Goal: Complete application form

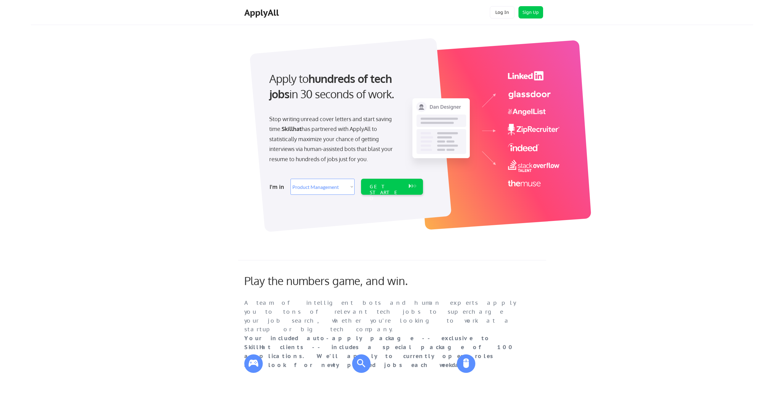
select select ""product""
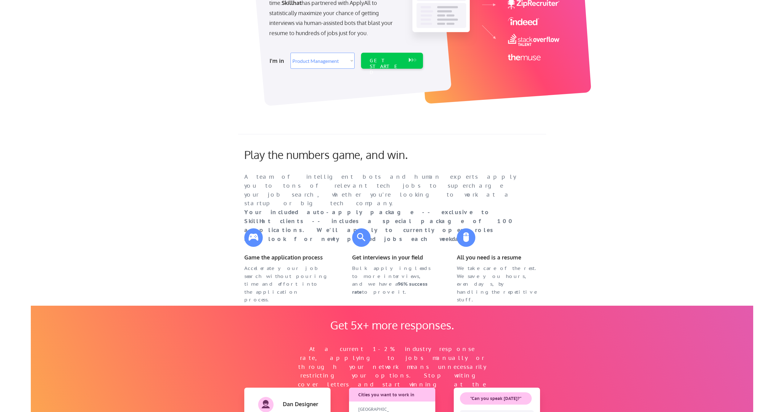
scroll to position [103, 0]
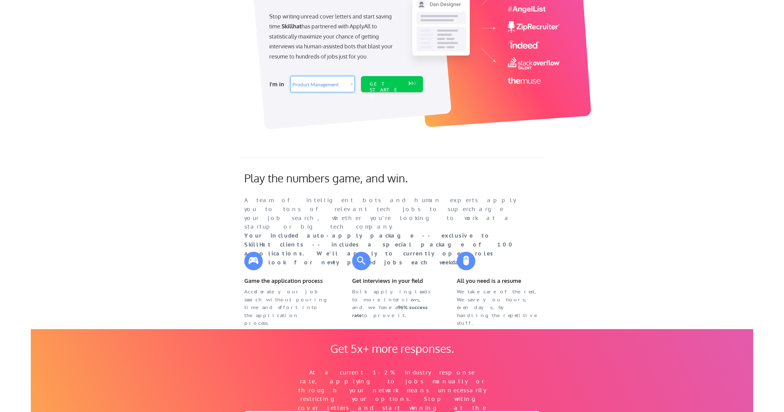
select select ""it_security""
click at [389, 86] on div "GET STARTED" at bounding box center [386, 90] width 33 height 18
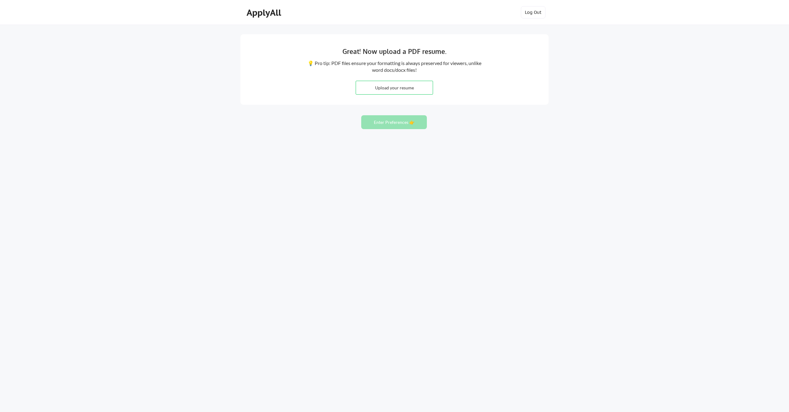
click at [398, 89] on input "file" at bounding box center [394, 87] width 77 height 13
type input "C:\fakepath\Omotesho Kola-Adefemi Resume _GRC.pdf"
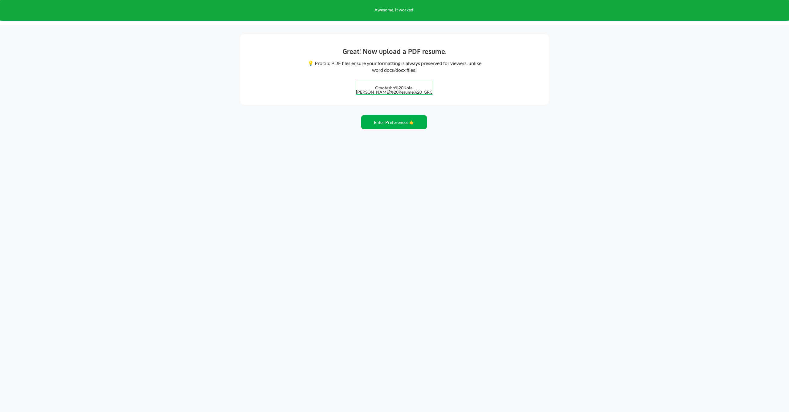
click at [402, 127] on button "Enter Preferences 👉" at bounding box center [394, 122] width 66 height 14
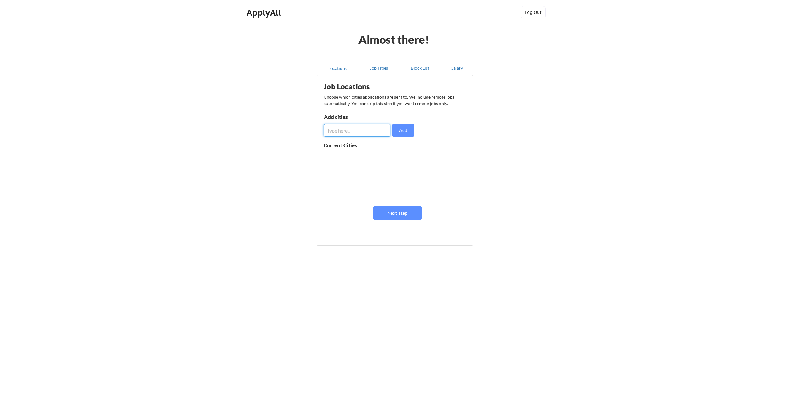
click at [377, 131] on input "input" at bounding box center [357, 130] width 67 height 12
type input "R"
type input "z"
type input "[GEOGRAPHIC_DATA]"
click at [401, 128] on button "Add" at bounding box center [403, 130] width 22 height 12
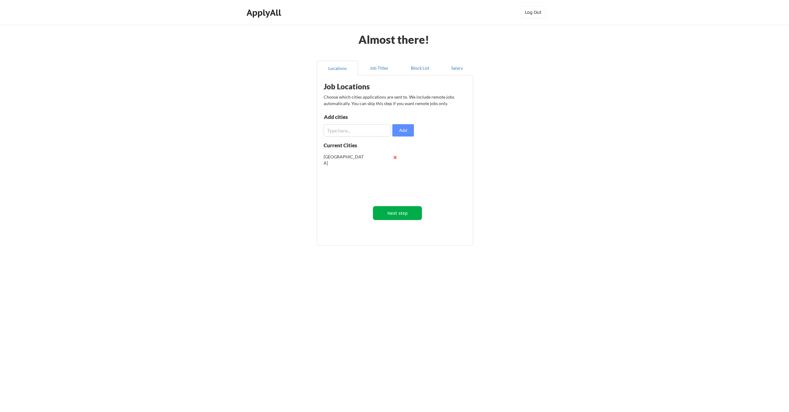
click at [404, 211] on button "Next step" at bounding box center [397, 213] width 49 height 14
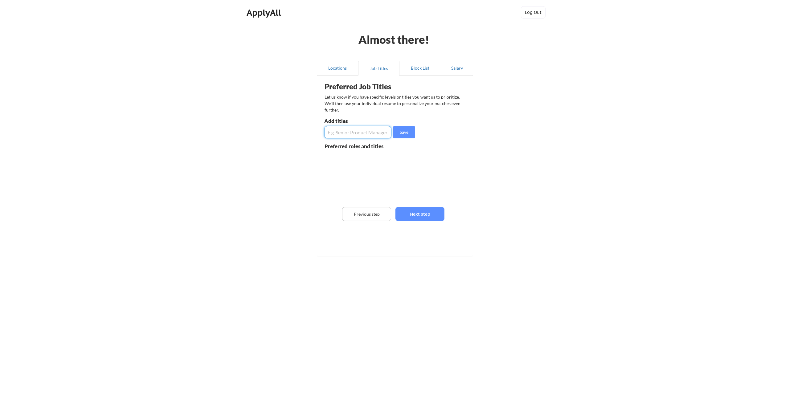
click at [366, 131] on input "input" at bounding box center [357, 132] width 67 height 12
type input "GRC analyst"
click at [405, 128] on button "Save" at bounding box center [404, 132] width 22 height 12
click at [404, 132] on button "Save" at bounding box center [404, 132] width 22 height 12
click at [344, 134] on input "input" at bounding box center [357, 132] width 67 height 12
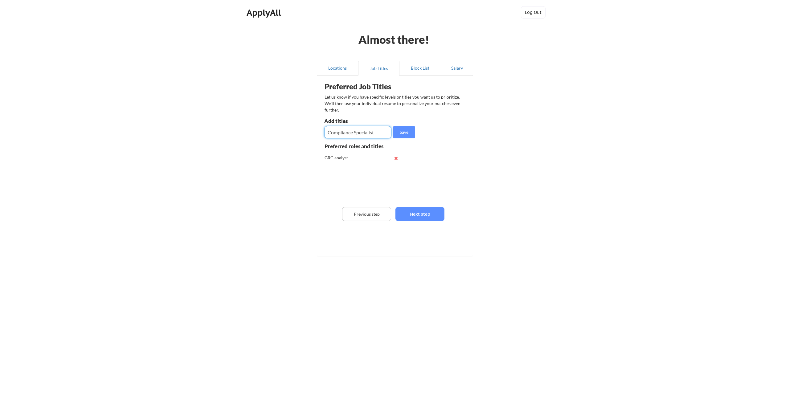
click at [326, 131] on input "input" at bounding box center [357, 132] width 67 height 12
type input "IT Compliance Specialist"
click at [397, 135] on button "Save" at bounding box center [404, 132] width 22 height 12
click at [356, 131] on input "input" at bounding box center [357, 132] width 67 height 12
type input "IT Risk Analyst"
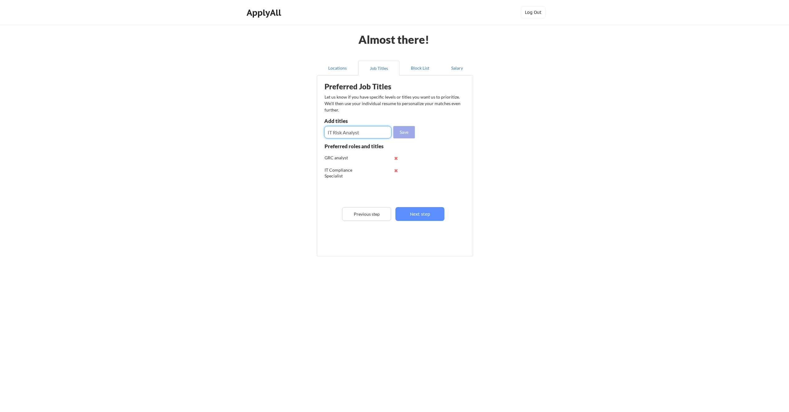
click at [405, 132] on button "Save" at bounding box center [404, 132] width 22 height 12
click at [419, 218] on button "Next step" at bounding box center [419, 214] width 49 height 14
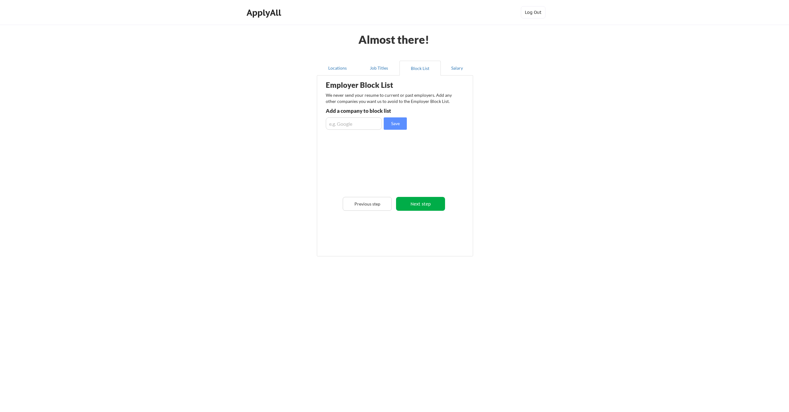
click at [426, 203] on button "Next step" at bounding box center [420, 204] width 49 height 14
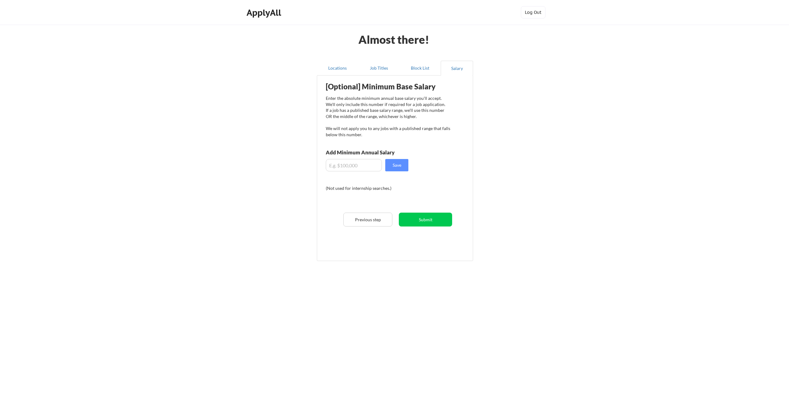
drag, startPoint x: 347, startPoint y: 166, endPoint x: 352, endPoint y: 166, distance: 5.6
click at [347, 166] on input "input" at bounding box center [354, 165] width 56 height 12
type input "$85,000"
click at [396, 166] on button "Save" at bounding box center [396, 165] width 23 height 12
click at [436, 218] on button "Submit" at bounding box center [425, 220] width 53 height 14
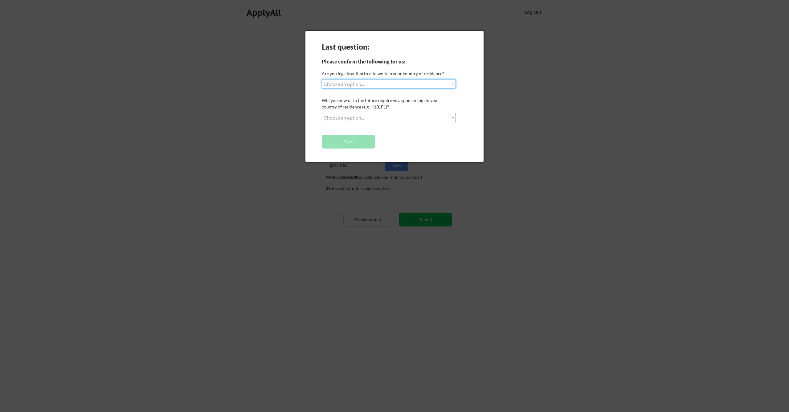
select select ""yes__i_am_a_[DEMOGRAPHIC_DATA]""
select select ""no__i_will_not_need_sponsorship""
click at [361, 136] on button "Save" at bounding box center [348, 142] width 53 height 14
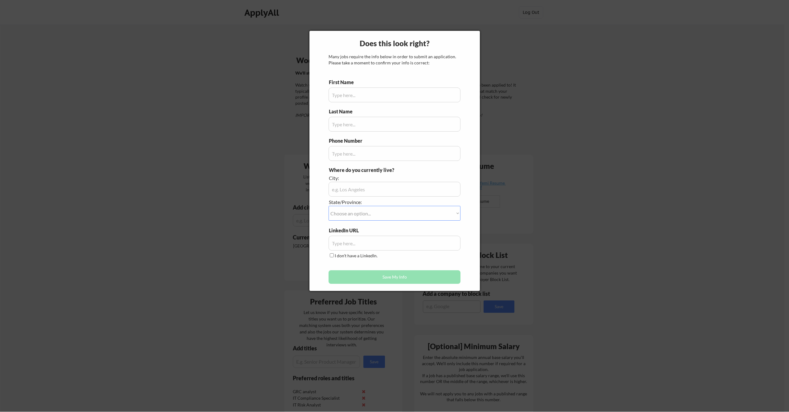
type input "Omotesho"
type input "+1-905-433-7241"
type input "Vancouver, Canada"
type input "Kola-Adefemi"
select select ""British Columbia""
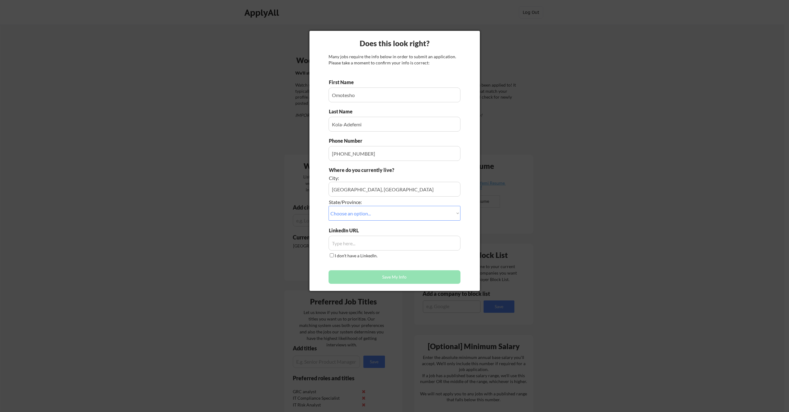
click at [352, 246] on input "input" at bounding box center [394, 243] width 132 height 15
paste input "https://www.linkedin.com/in/omotesho-kola-adefemi/"
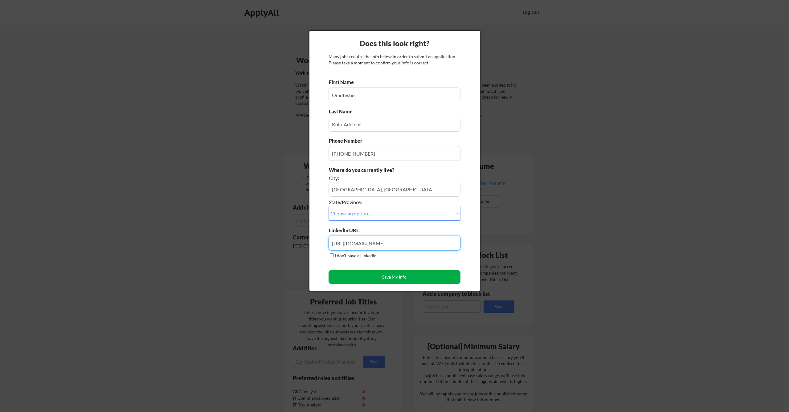
type input "https://www.linkedin.com/in/omotesho-kola-adefemi/"
click at [392, 276] on button "Save My Info" at bounding box center [394, 277] width 132 height 14
type input "Vancouver, Canada, British Columbia"
